Goal: Transaction & Acquisition: Purchase product/service

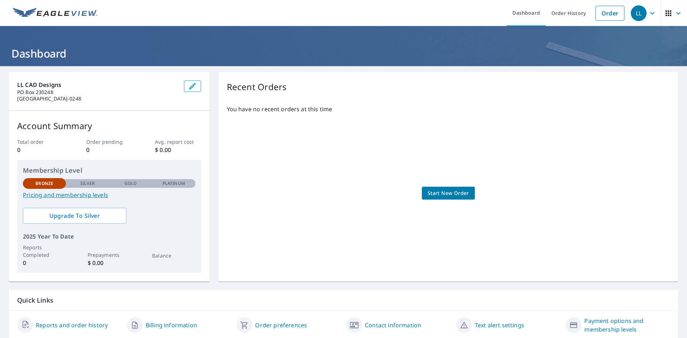
click at [456, 196] on span "Start New Order" at bounding box center [447, 193] width 41 height 9
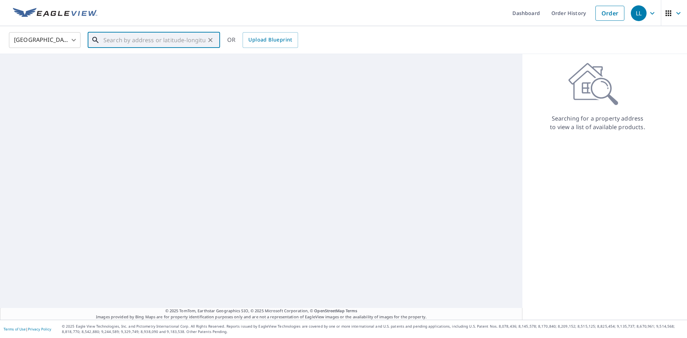
paste input "[STREET_ADDRESS][US_STATE]"
type input "[STREET_ADDRESS][US_STATE]"
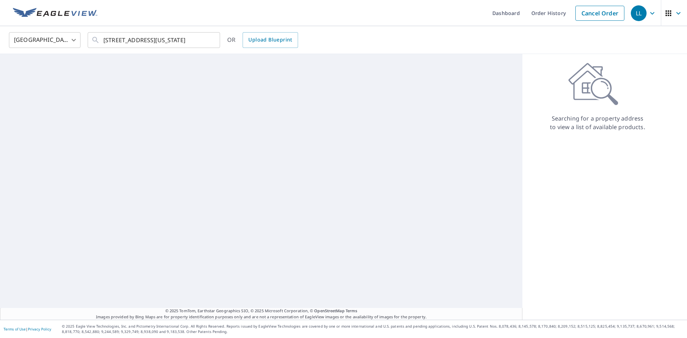
scroll to position [0, 0]
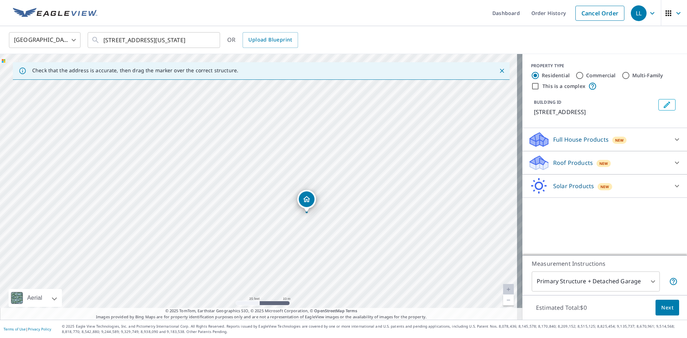
drag, startPoint x: 331, startPoint y: 161, endPoint x: 311, endPoint y: 184, distance: 30.4
click at [311, 184] on div "[STREET_ADDRESS][PERSON_NAME]" at bounding box center [261, 187] width 522 height 266
drag, startPoint x: 364, startPoint y: 175, endPoint x: 370, endPoint y: 170, distance: 7.6
click at [370, 170] on div "[STREET_ADDRESS][PERSON_NAME]" at bounding box center [261, 187] width 522 height 266
drag, startPoint x: 308, startPoint y: 183, endPoint x: 276, endPoint y: 161, distance: 38.9
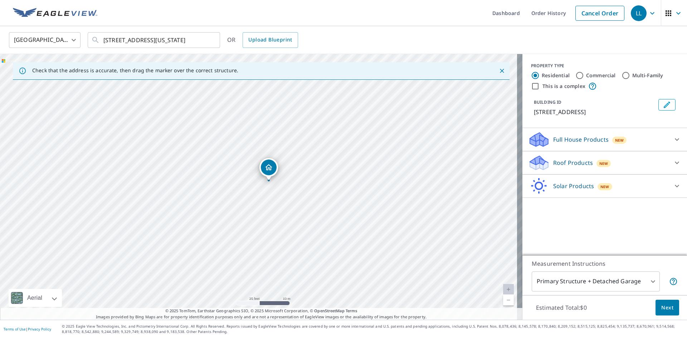
drag, startPoint x: 299, startPoint y: 173, endPoint x: 309, endPoint y: 168, distance: 11.4
click at [309, 168] on div "[STREET_ADDRESS][PERSON_NAME]" at bounding box center [261, 187] width 522 height 266
click at [498, 74] on icon "Close" at bounding box center [501, 70] width 7 height 7
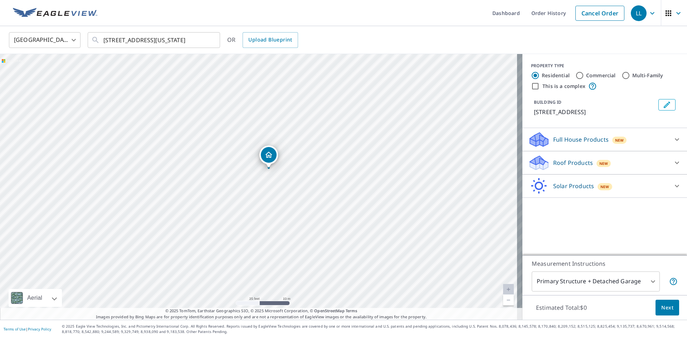
drag, startPoint x: 398, startPoint y: 172, endPoint x: 408, endPoint y: 155, distance: 20.5
click at [408, 155] on div "[STREET_ADDRESS][PERSON_NAME]" at bounding box center [261, 187] width 522 height 266
